Goal: Information Seeking & Learning: Learn about a topic

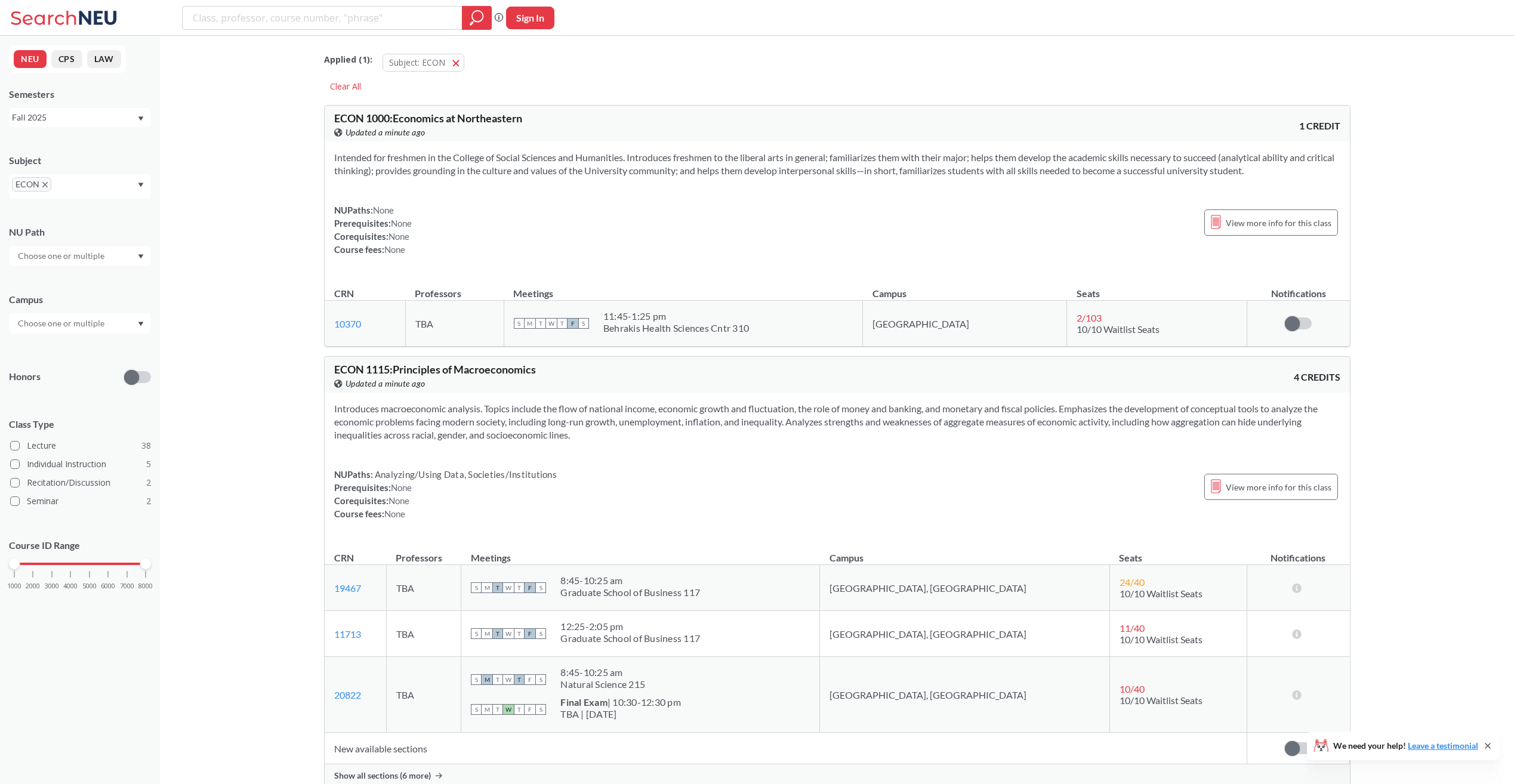
click at [278, 22] on input "search" at bounding box center [322, 18] width 262 height 21
type input "s"
click at [139, 184] on icon "Dropdown arrow" at bounding box center [141, 185] width 6 height 4
click at [85, 183] on input "text" at bounding box center [72, 188] width 35 height 14
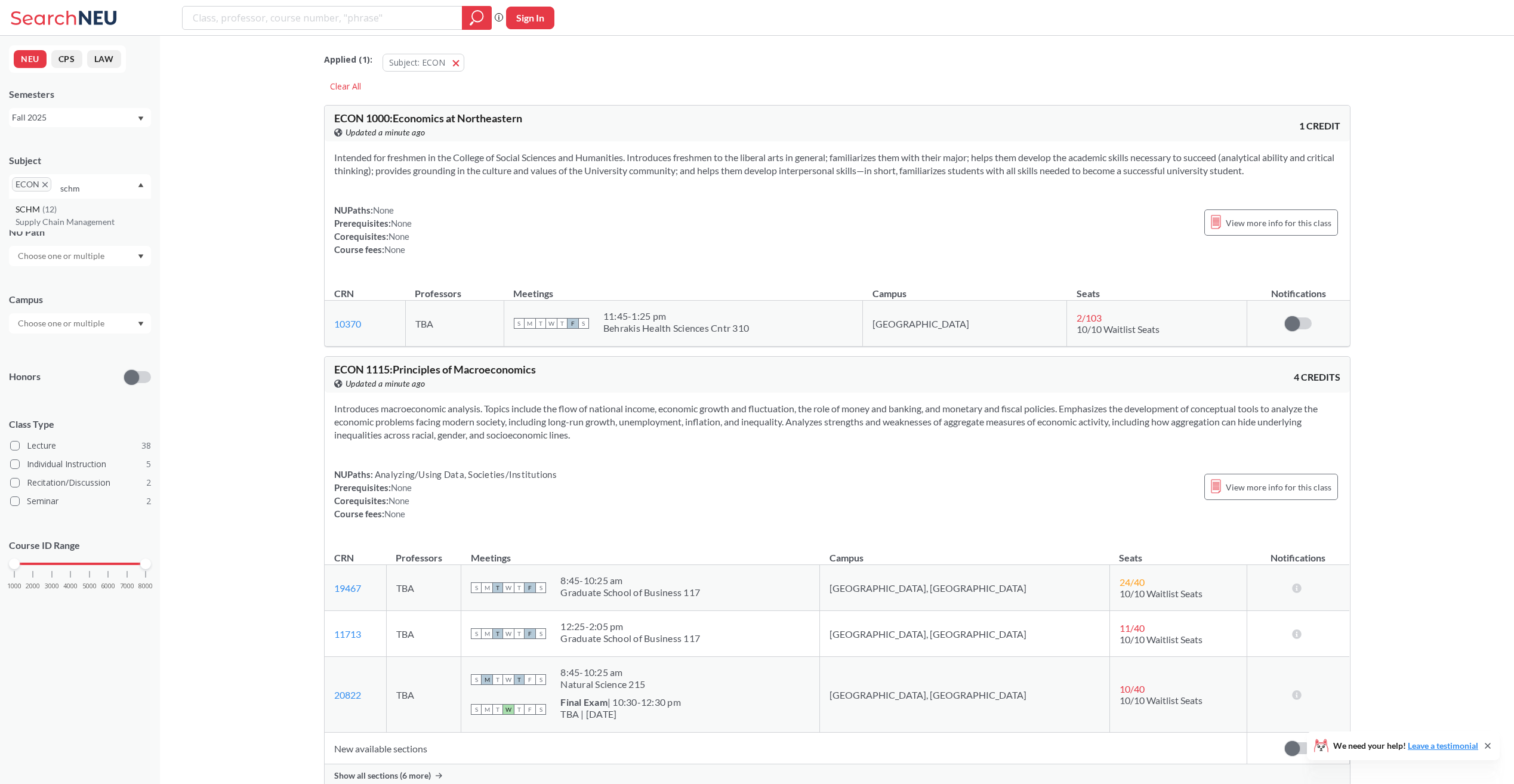
type input "schm"
click at [44, 222] on p "Supply Chain Management" at bounding box center [83, 222] width 135 height 12
click at [42, 188] on span "ECON" at bounding box center [32, 185] width 40 height 14
click at [42, 184] on icon "X to remove pill" at bounding box center [44, 185] width 6 height 6
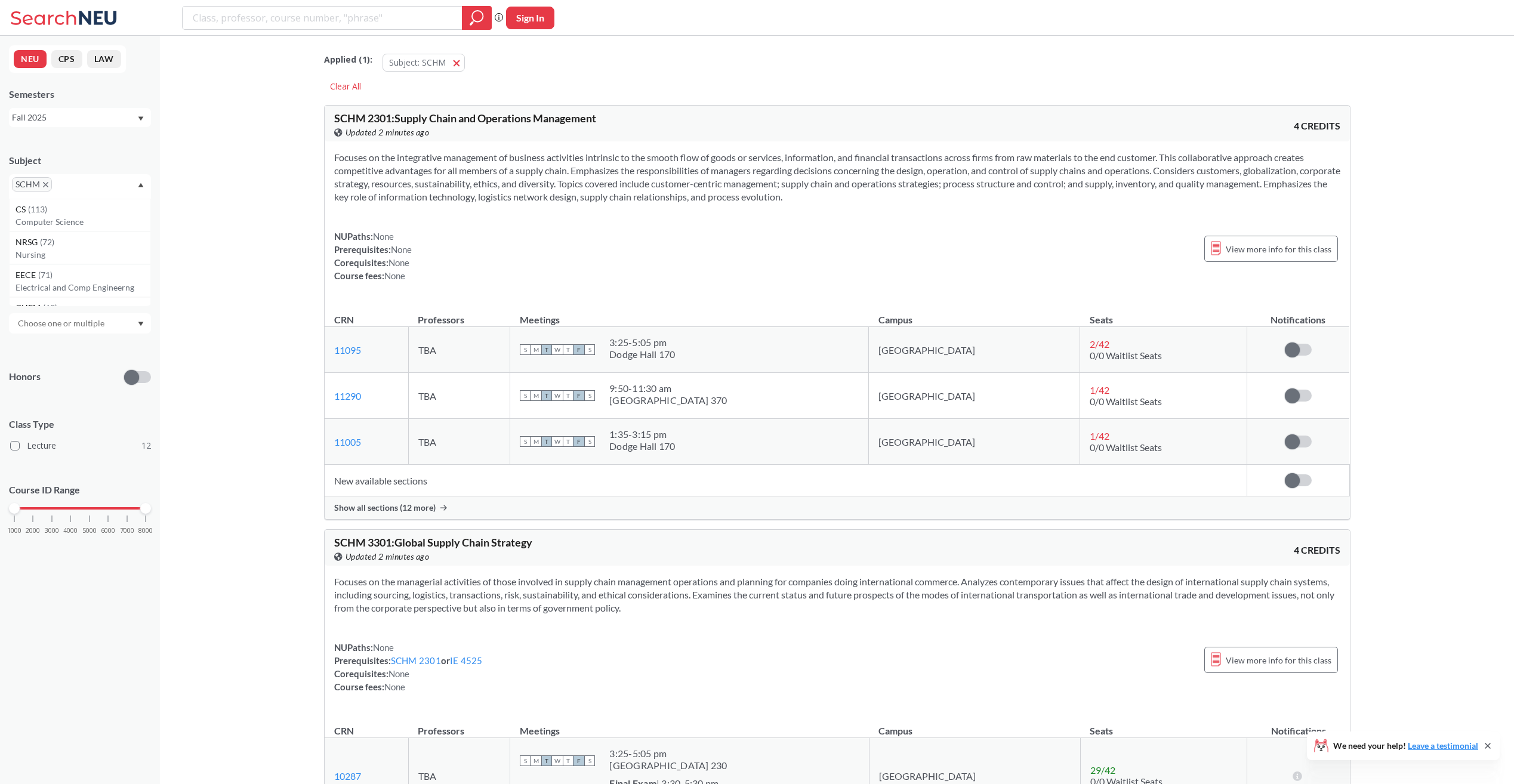
click at [101, 138] on div "NEU CPS LAW Semesters Fall 2025 Subject SCHM CS ( 113 ) Computer Science NRSG (…" at bounding box center [80, 409] width 160 height 748
click at [64, 118] on div "Fall 2025" at bounding box center [74, 117] width 124 height 13
click at [67, 141] on div "Spring 2026" at bounding box center [83, 143] width 135 height 13
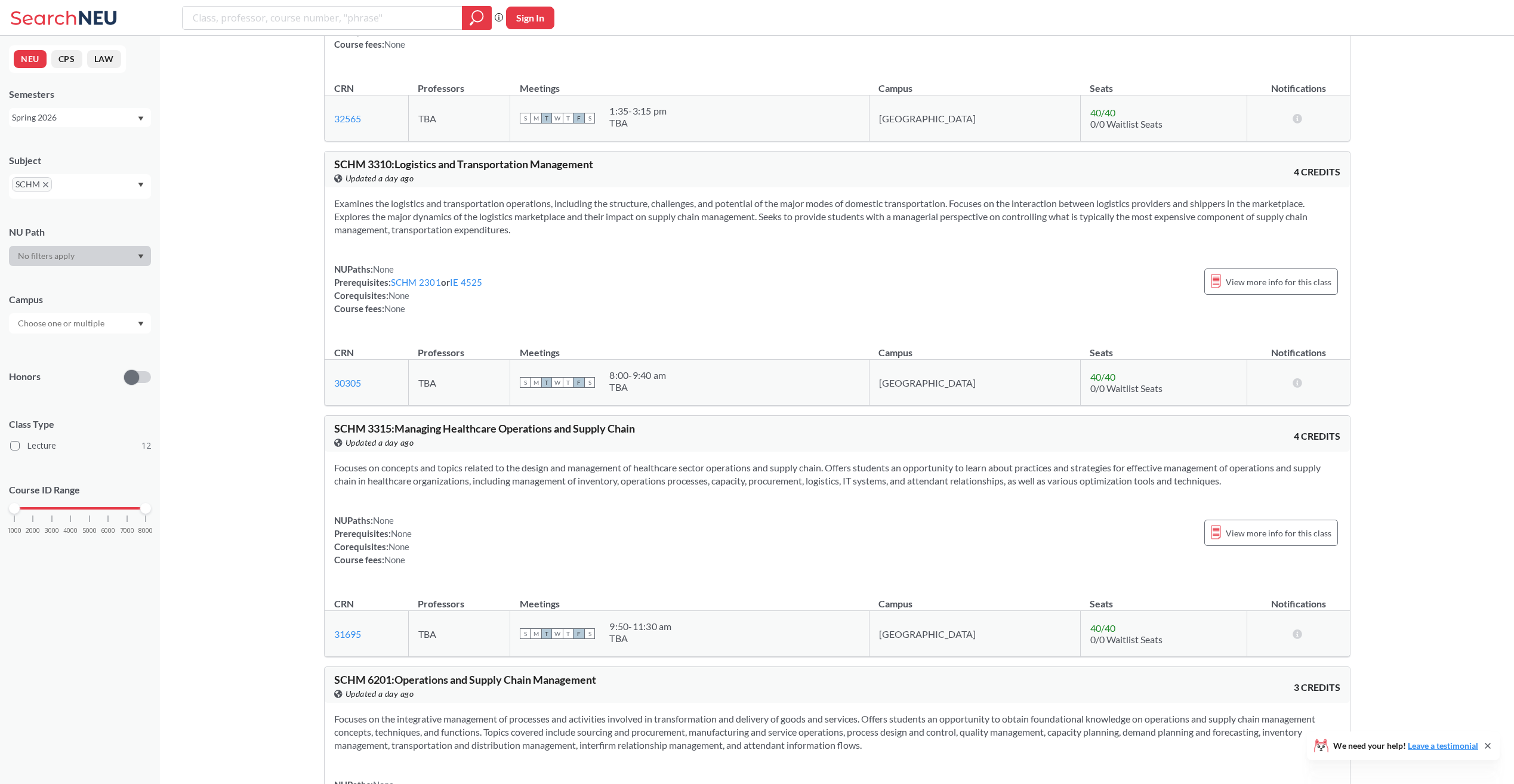
scroll to position [1312, 0]
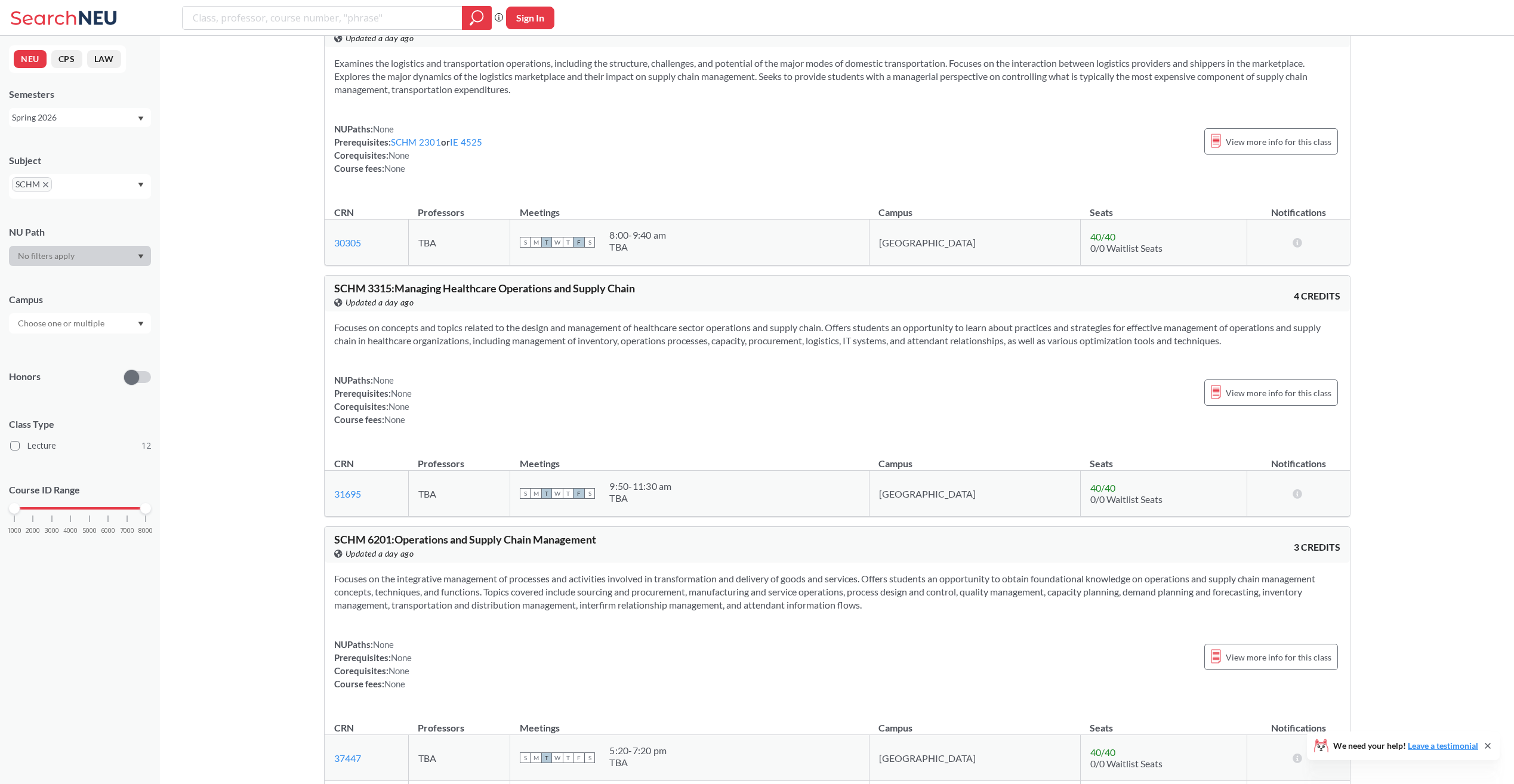
click at [304, 18] on input "search" at bounding box center [322, 18] width 262 height 21
type input "c"
click at [44, 188] on span "SCHM" at bounding box center [32, 185] width 40 height 14
click at [45, 185] on icon "X to remove pill" at bounding box center [45, 185] width 6 height 6
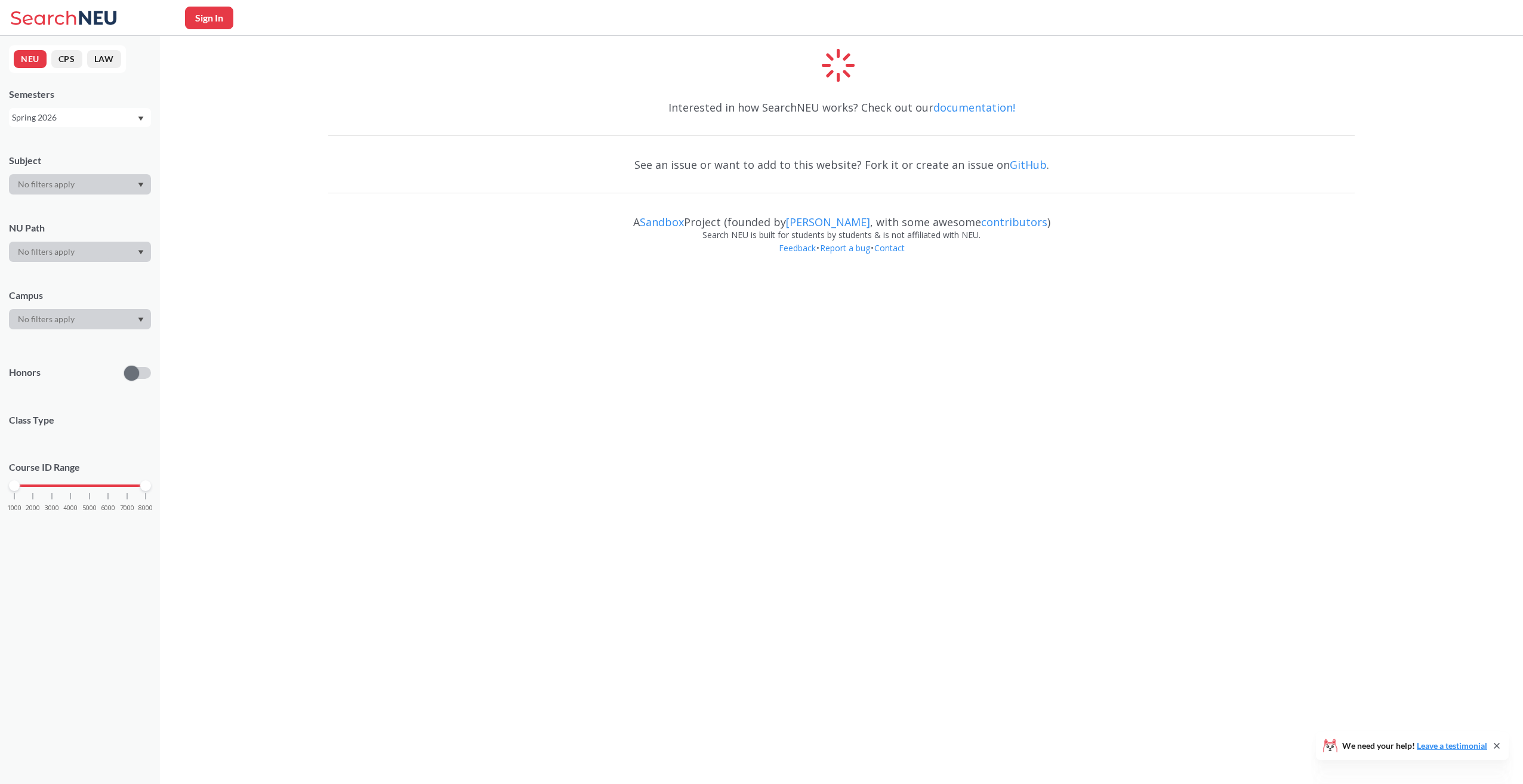
click at [78, 179] on div at bounding box center [79, 185] width 142 height 21
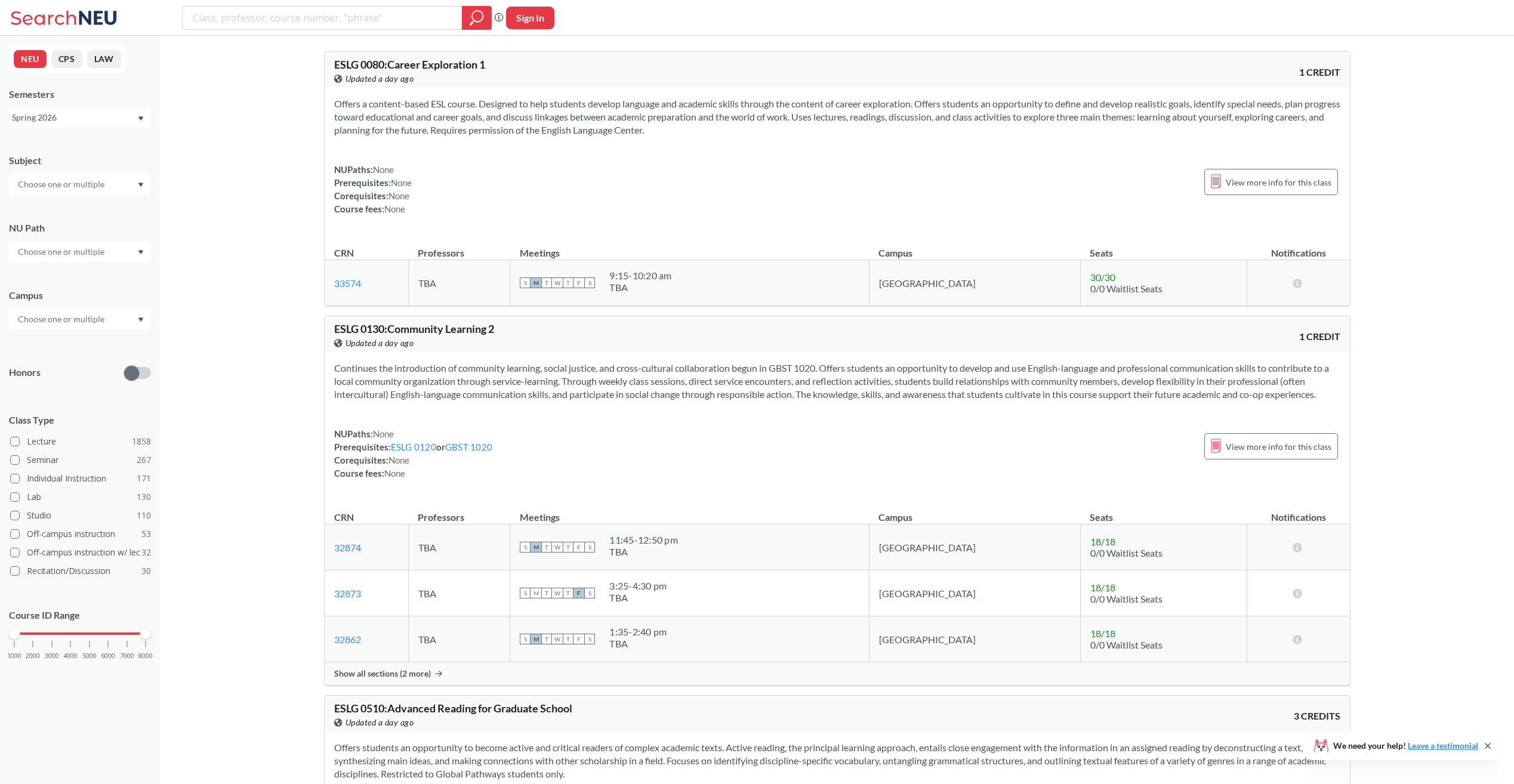
click at [69, 183] on input "text" at bounding box center [62, 185] width 101 height 14
type input "cs"
click at [52, 201] on div "CS ( 97 )" at bounding box center [83, 205] width 135 height 13
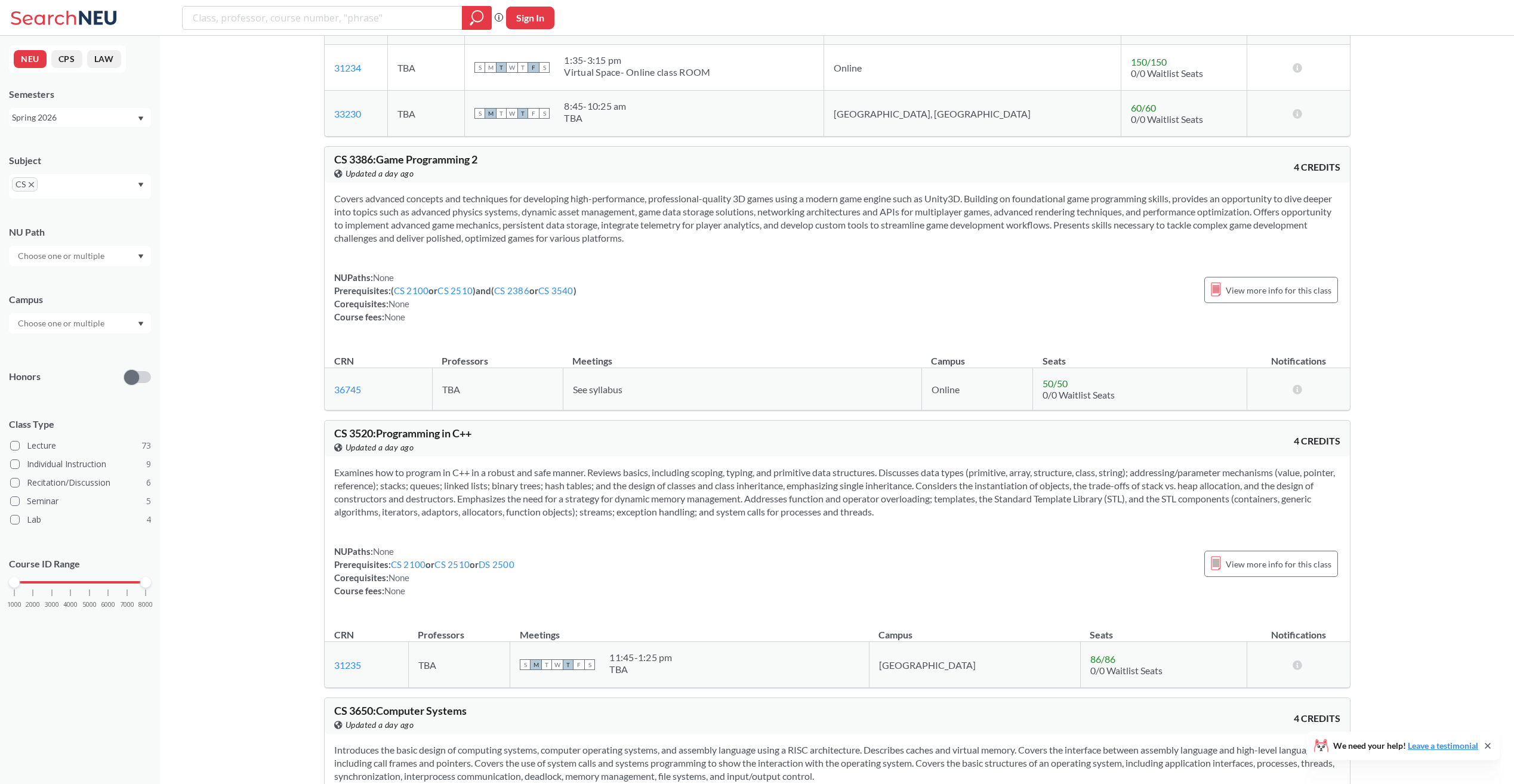
scroll to position [5906, 0]
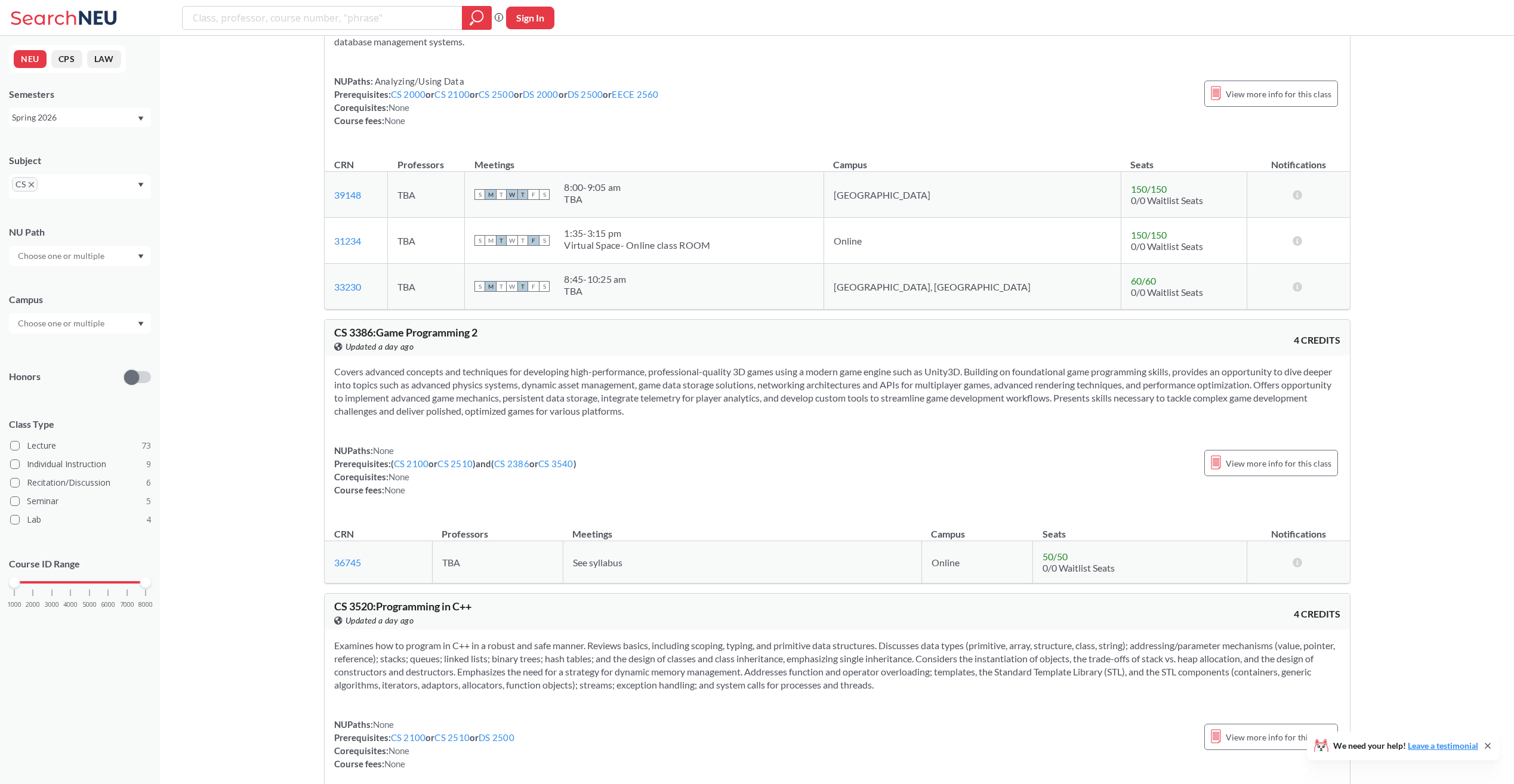
click at [63, 179] on div "CS" at bounding box center [79, 186] width 142 height 25
click at [66, 183] on input "text" at bounding box center [58, 188] width 35 height 14
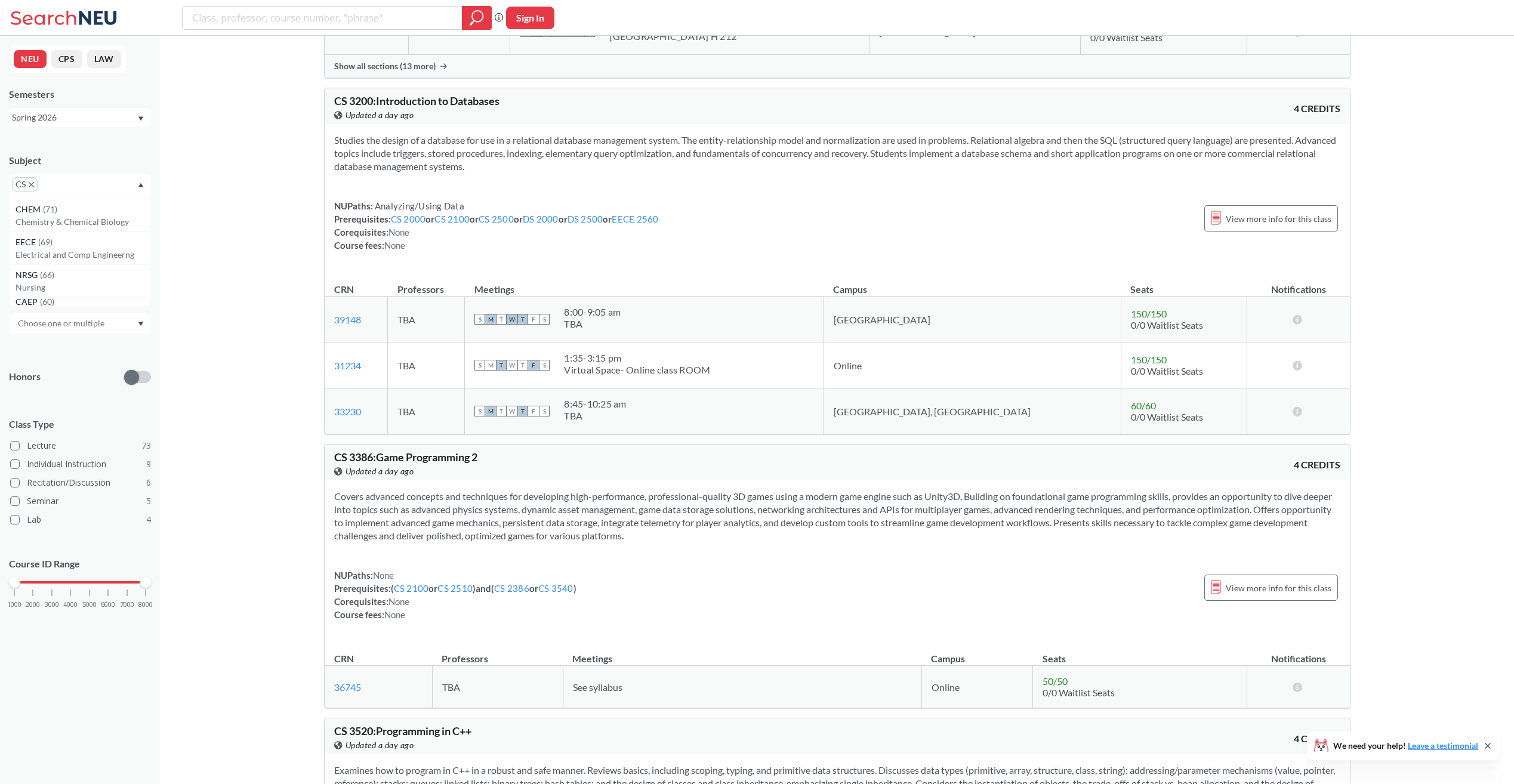
scroll to position [5608, 0]
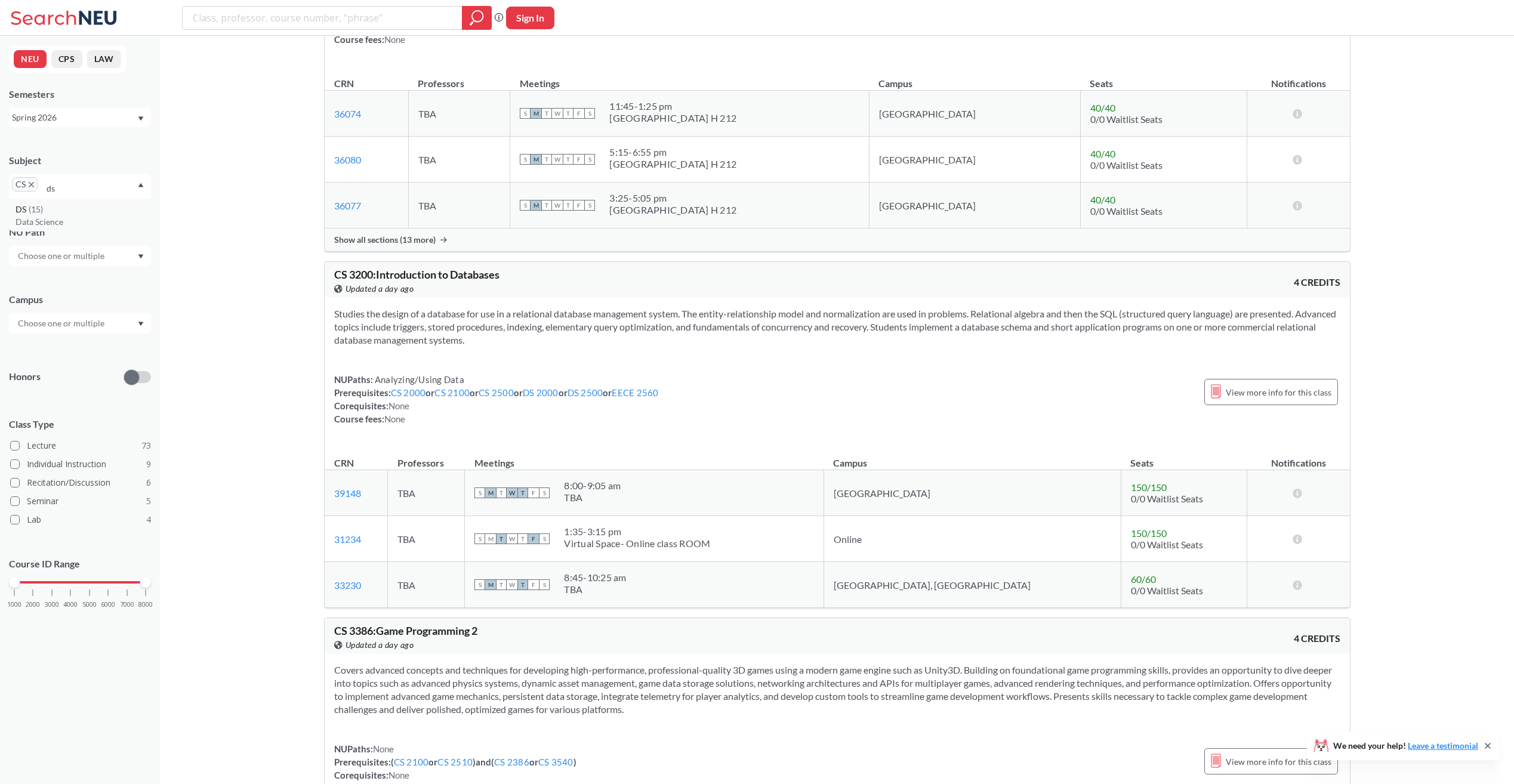
type input "ds"
click at [55, 222] on p "Data Science" at bounding box center [83, 222] width 135 height 12
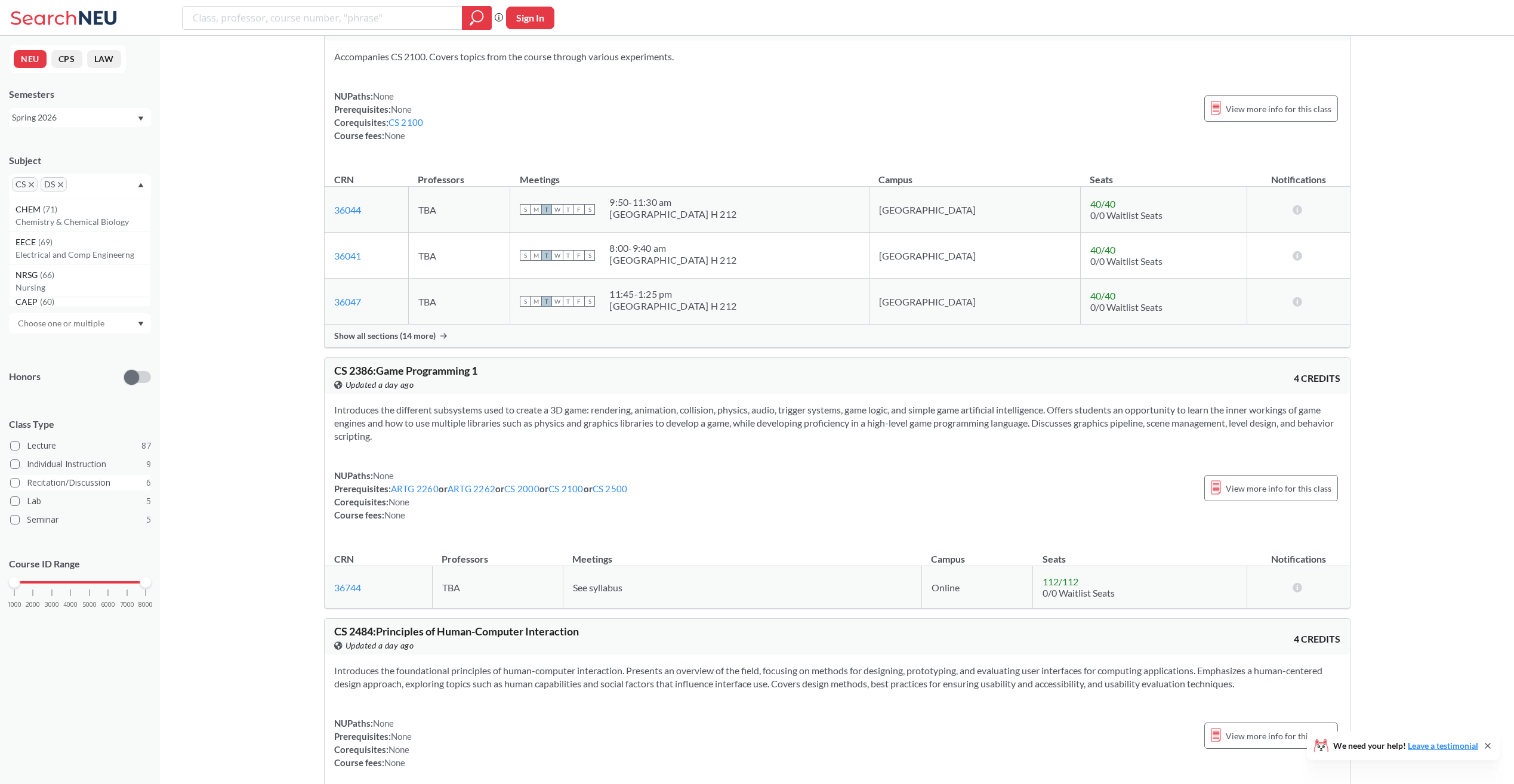
scroll to position [3460, 0]
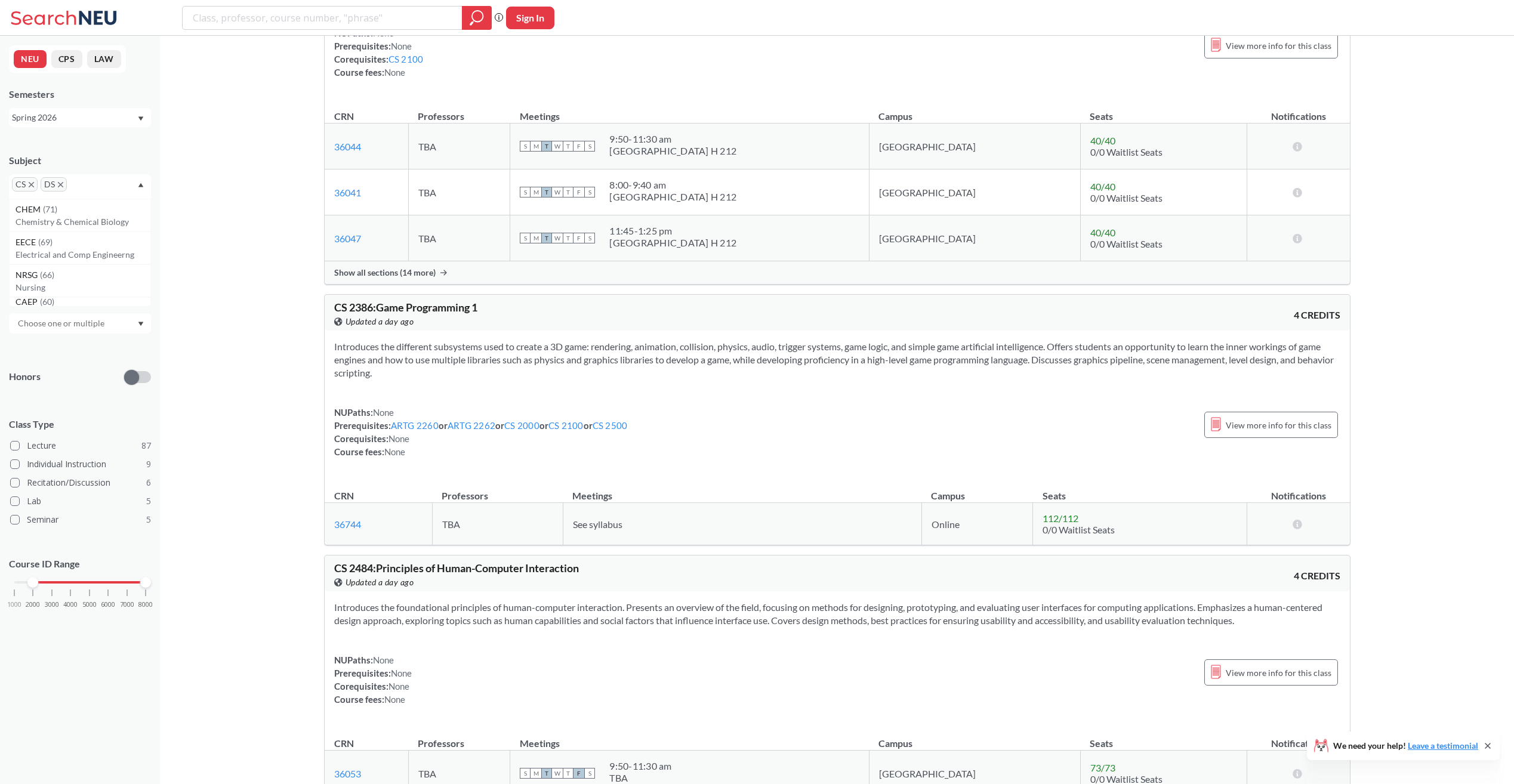
drag, startPoint x: 13, startPoint y: 586, endPoint x: 30, endPoint y: 584, distance: 17.1
click at [30, 584] on div at bounding box center [33, 582] width 11 height 11
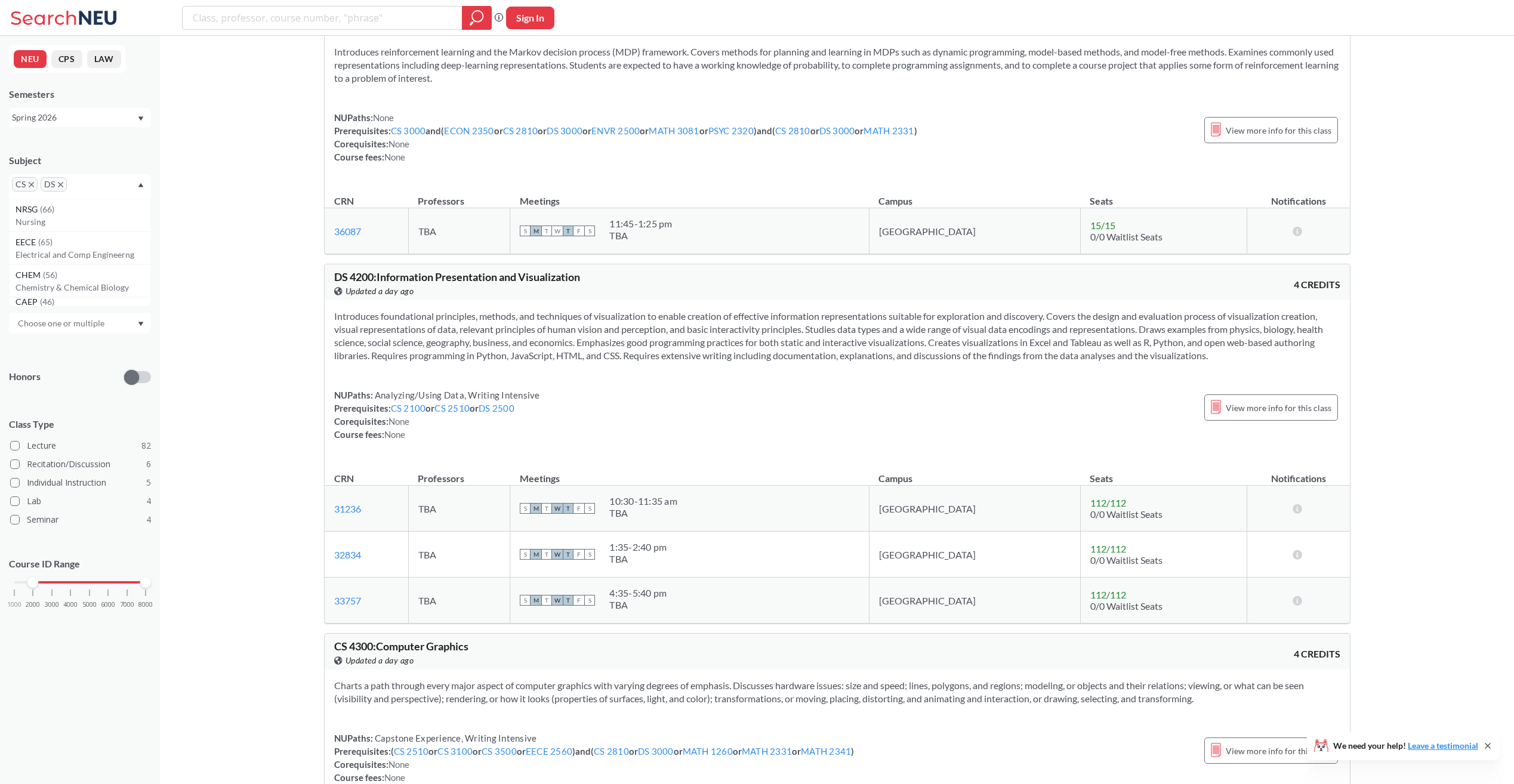
scroll to position [8352, 0]
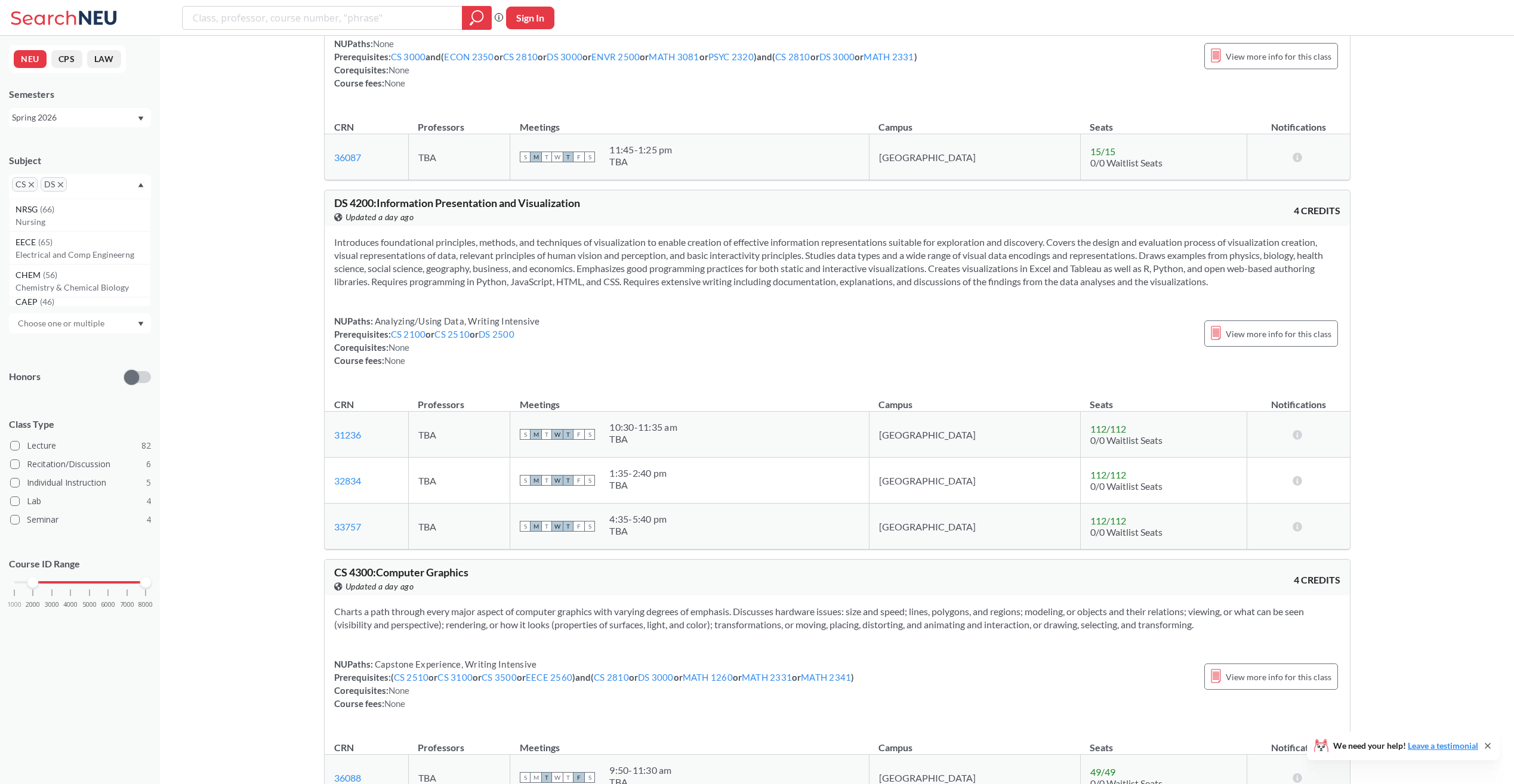
click at [617, 283] on section "Introduces foundational principles, methods, and techniques of visualization to…" at bounding box center [837, 262] width 1006 height 52
drag, startPoint x: 617, startPoint y: 283, endPoint x: 612, endPoint y: 303, distance: 20.6
click at [612, 303] on div "Introduces foundational principles, methods, and techniques of visualization to…" at bounding box center [837, 306] width 1025 height 160
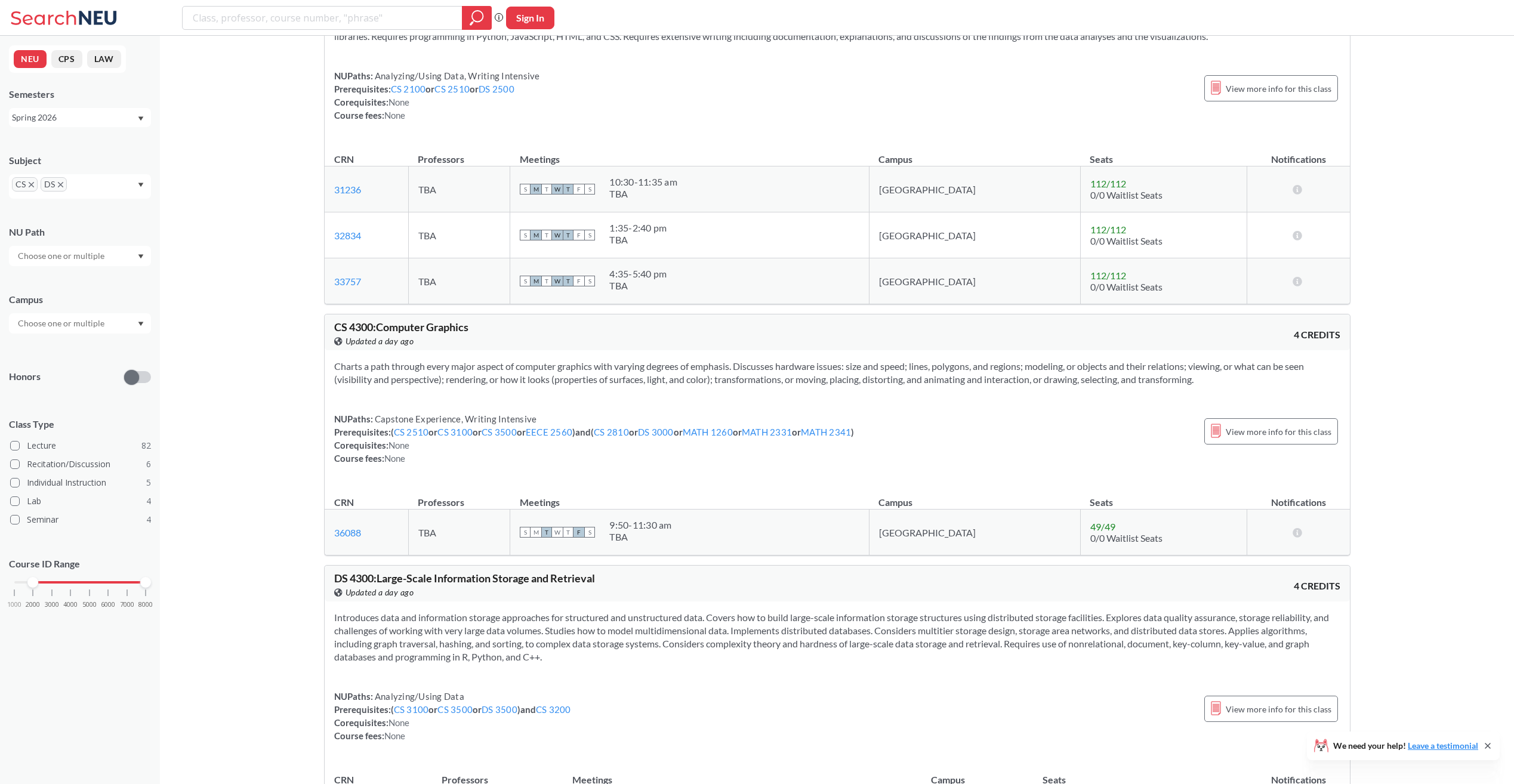
scroll to position [8411, 0]
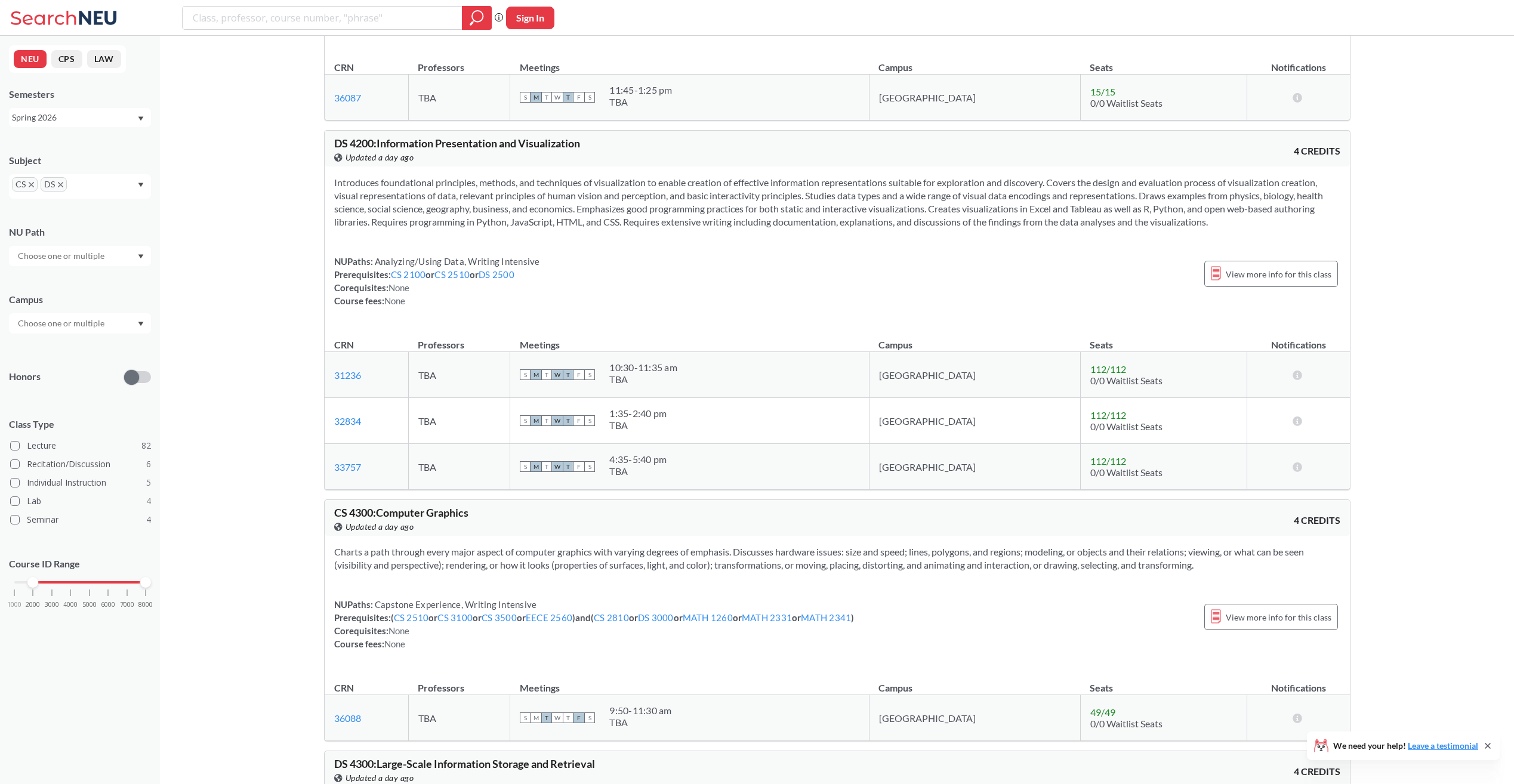
click at [59, 184] on icon "X to remove pill" at bounding box center [60, 185] width 6 height 6
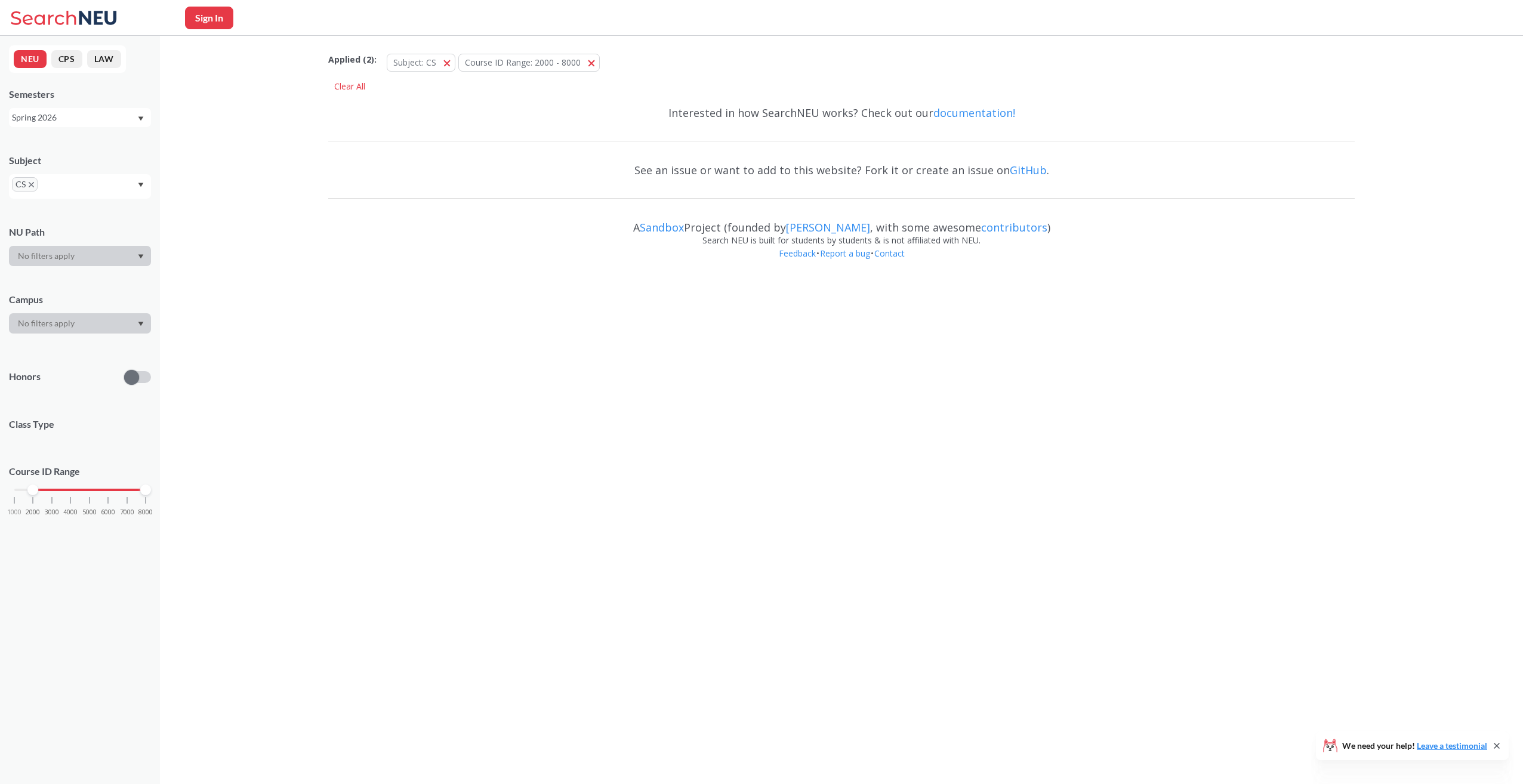
click at [33, 187] on icon "X to remove pill" at bounding box center [31, 185] width 6 height 6
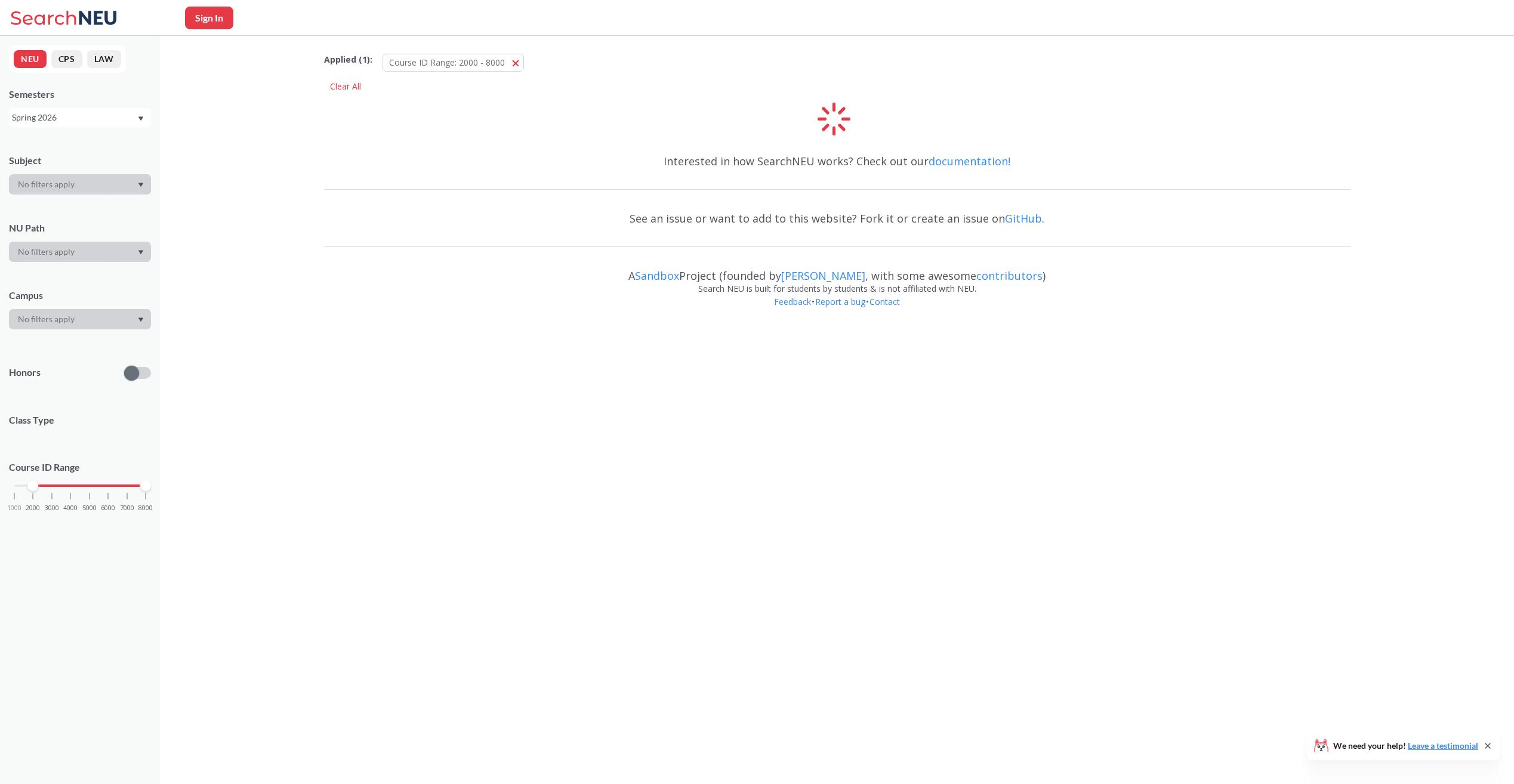
click at [38, 185] on input "text" at bounding box center [62, 185] width 101 height 14
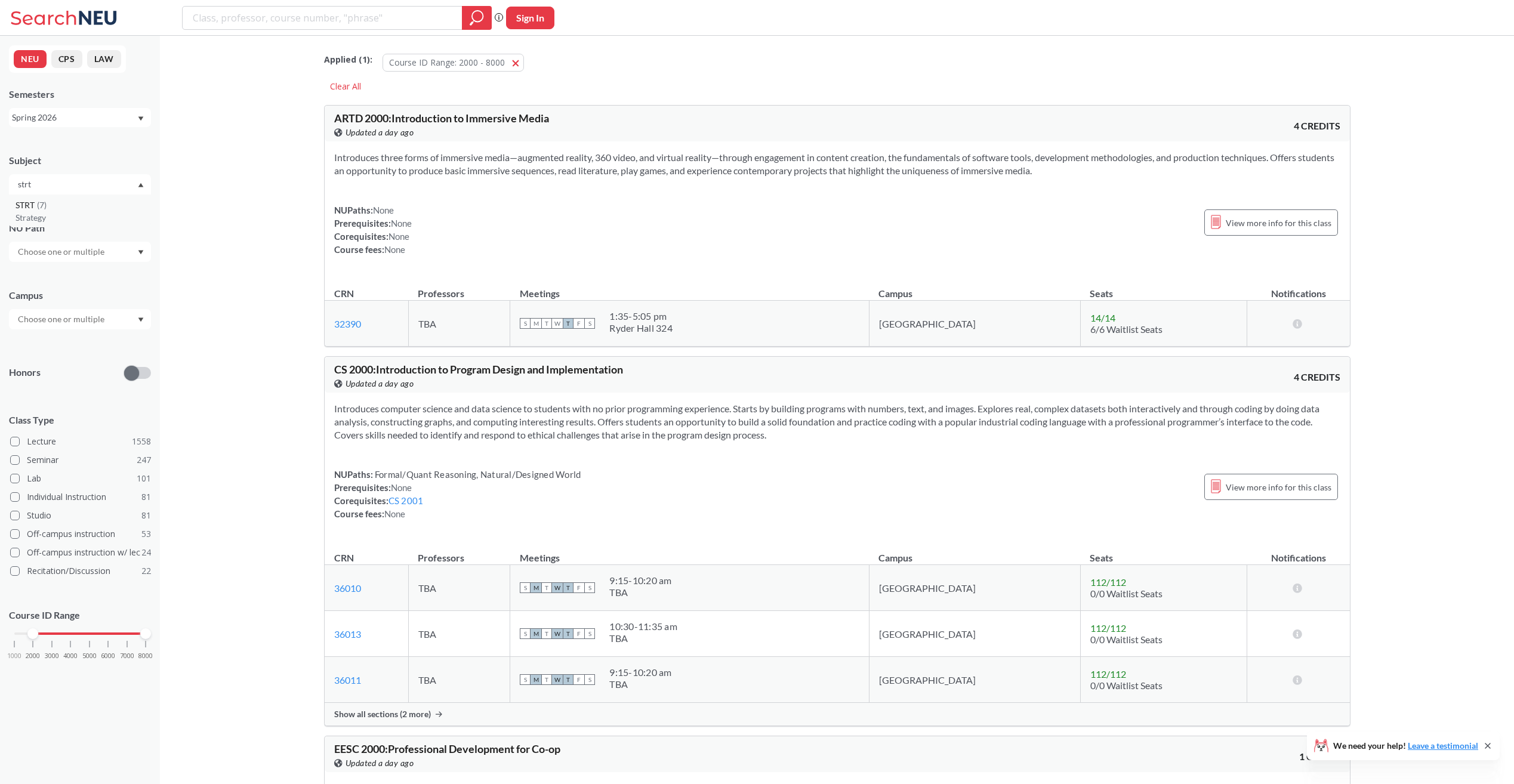
type input "strt"
click at [87, 208] on div "STRT ( 7 )" at bounding box center [83, 205] width 135 height 13
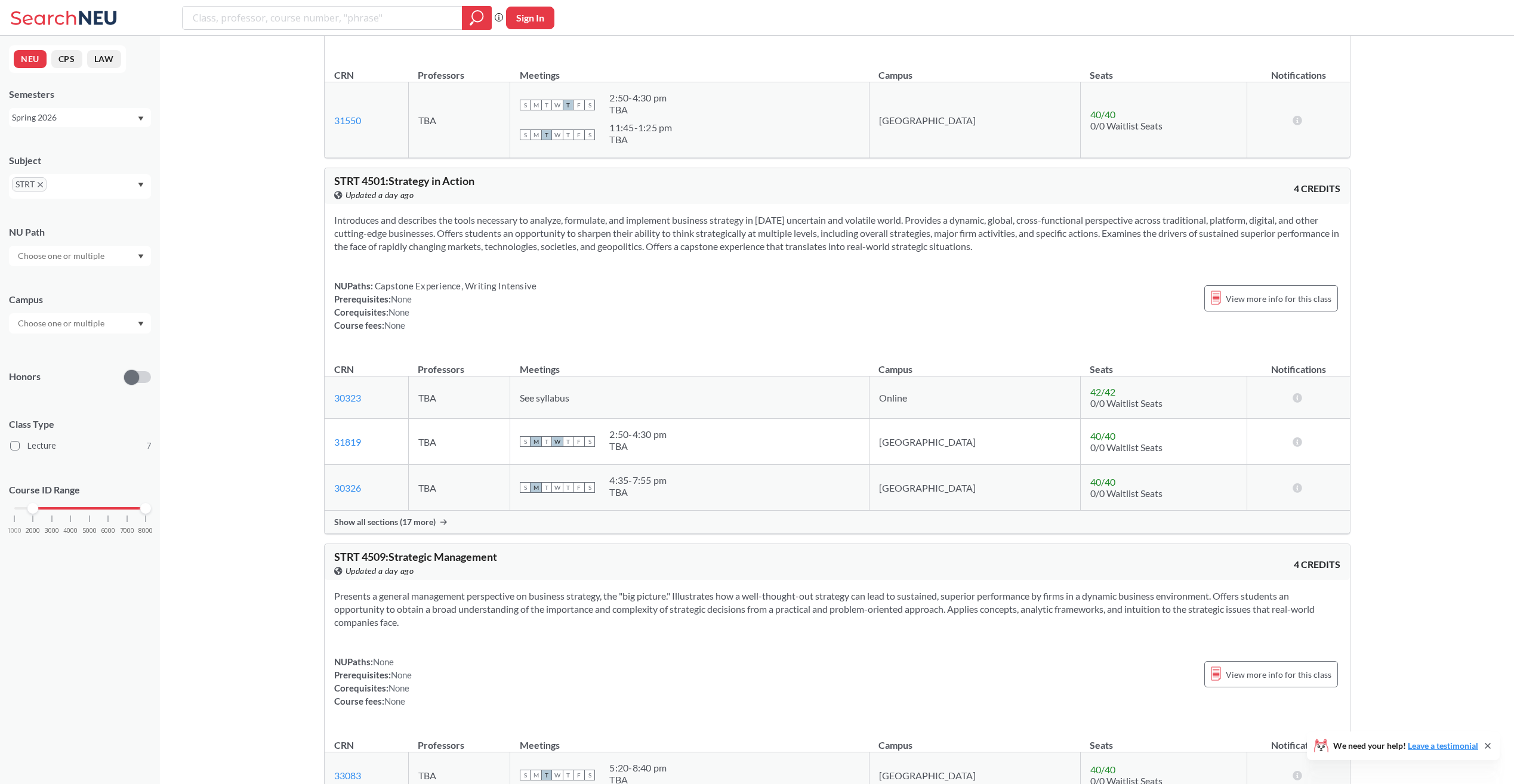
scroll to position [537, 0]
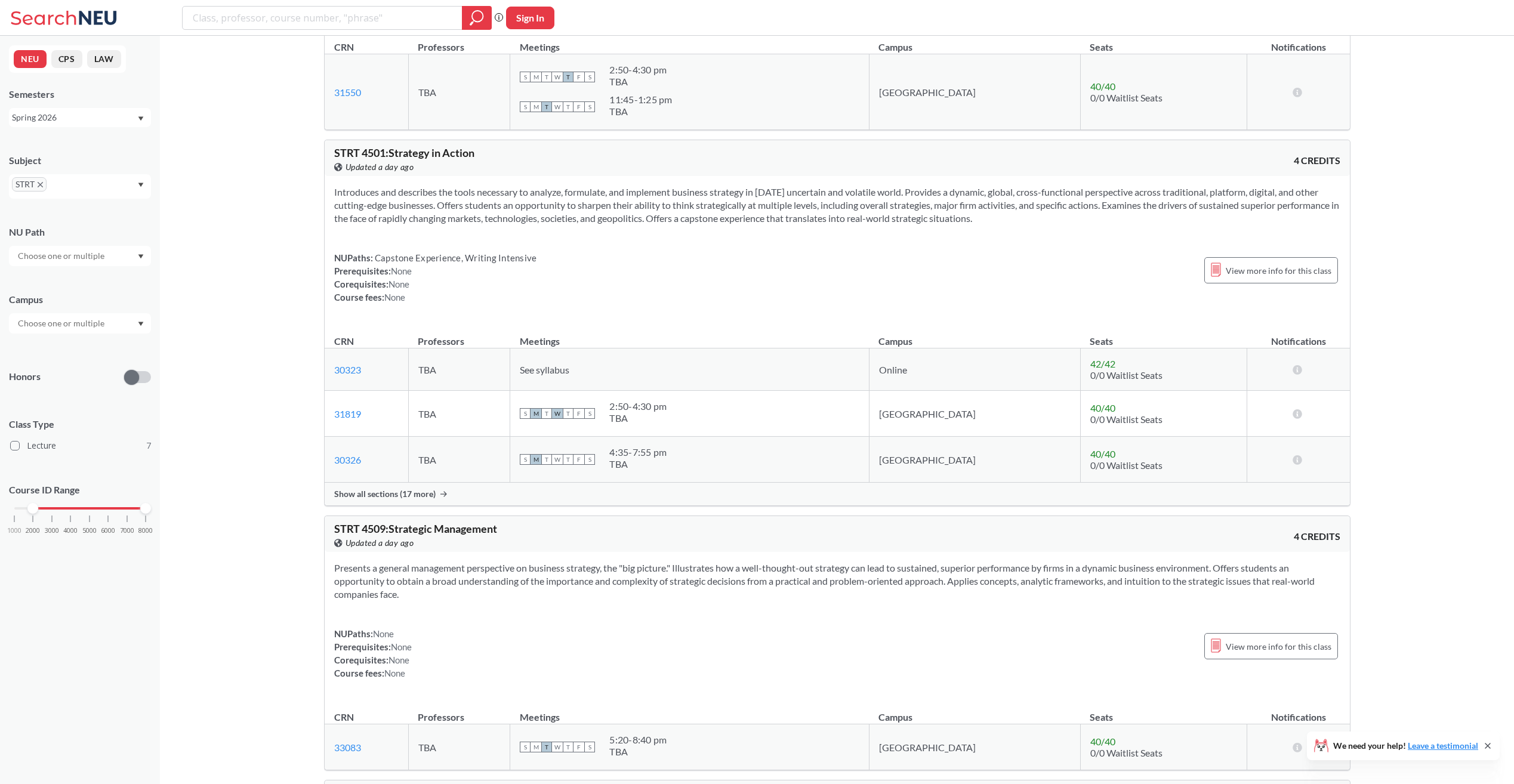
click at [407, 495] on span "Show all sections (17 more)" at bounding box center [385, 494] width 101 height 11
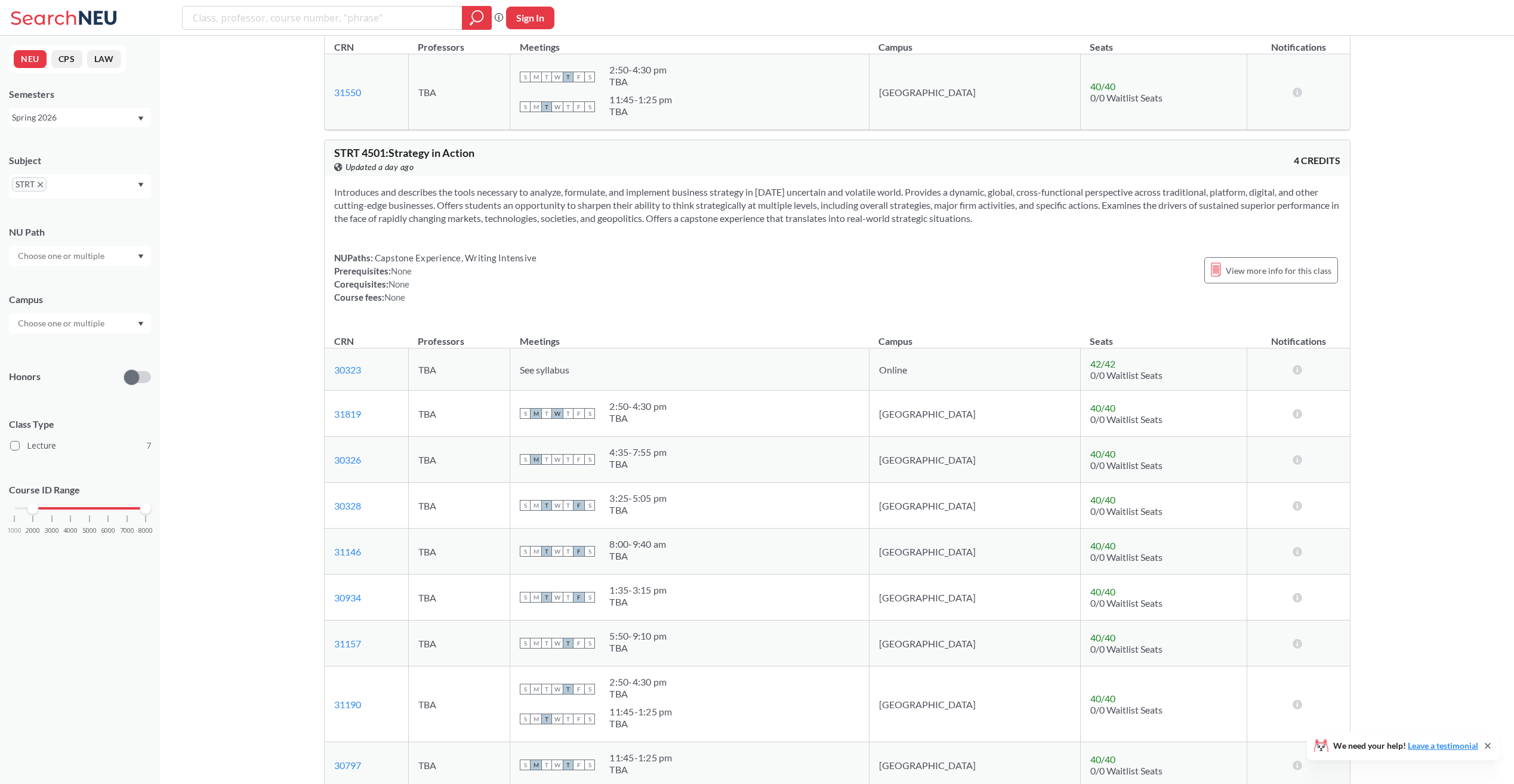
drag, startPoint x: 601, startPoint y: 371, endPoint x: 616, endPoint y: 360, distance: 18.6
click at [570, 371] on span "See syllabus" at bounding box center [544, 370] width 50 height 11
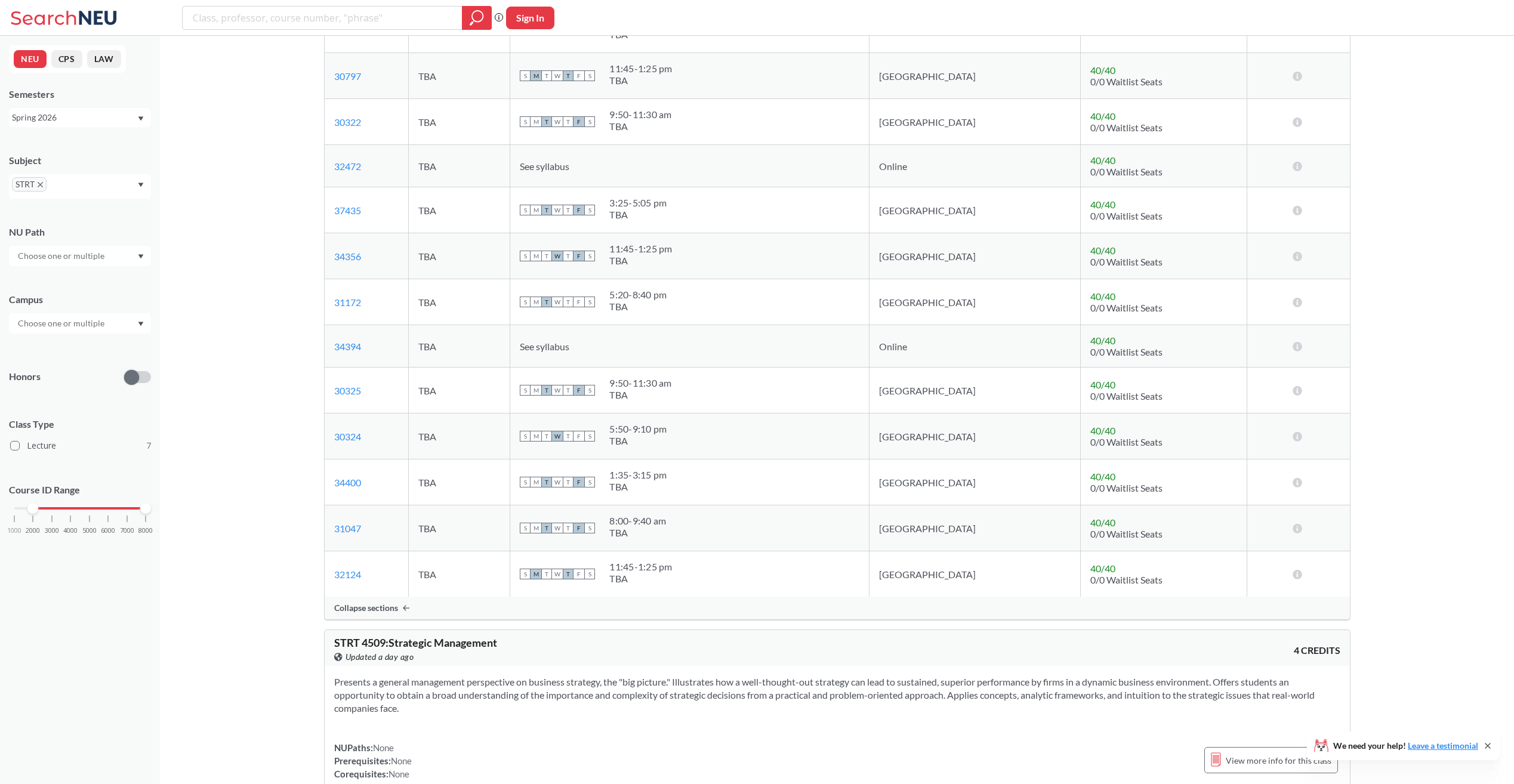
scroll to position [1253, 0]
